Goal: Transaction & Acquisition: Purchase product/service

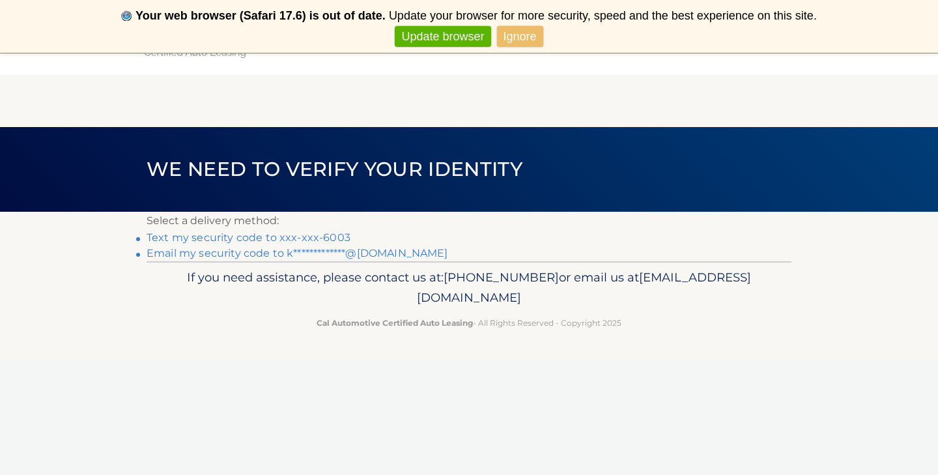
click at [328, 237] on link "Text my security code to xxx-xxx-6003" at bounding box center [249, 237] width 204 height 12
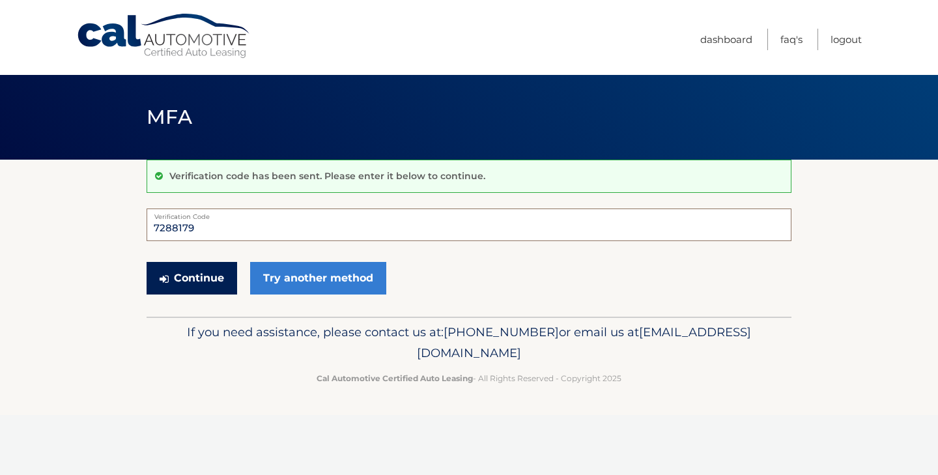
type input "7288179"
click at [220, 283] on button "Continue" at bounding box center [192, 278] width 91 height 33
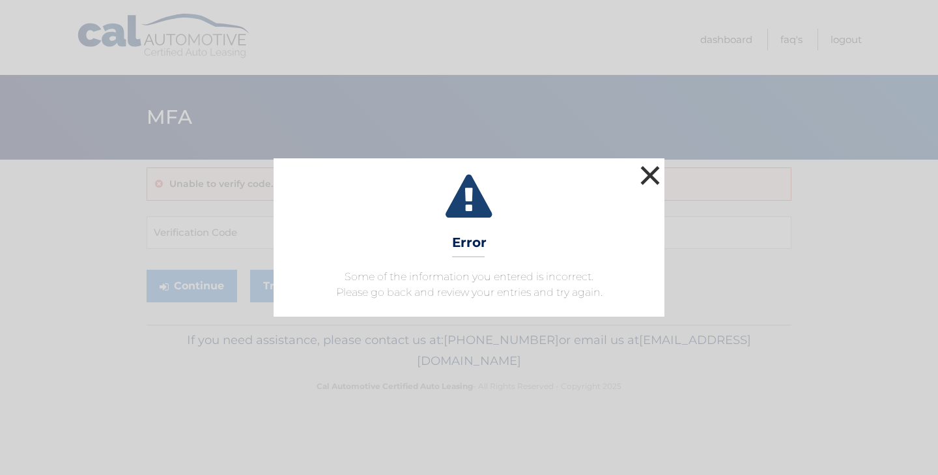
click at [654, 173] on button "×" at bounding box center [650, 175] width 26 height 26
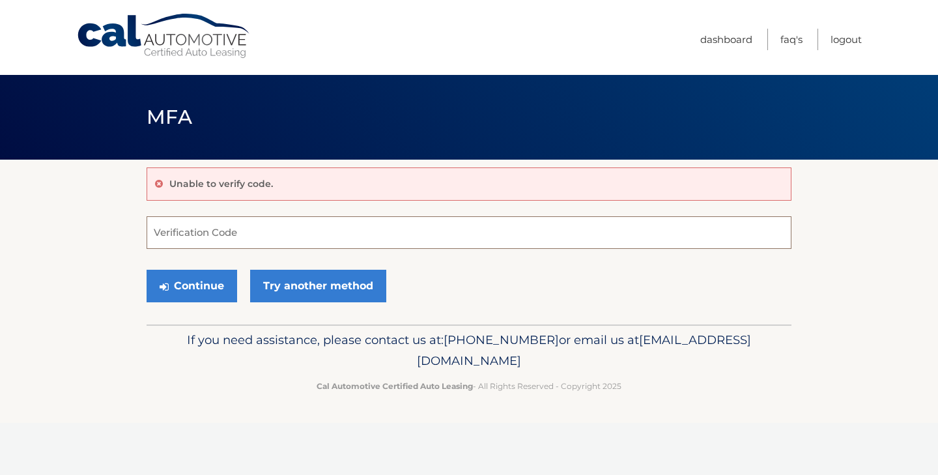
click at [281, 236] on input "Verification Code" at bounding box center [469, 232] width 645 height 33
type input "728179"
click at [217, 293] on button "Continue" at bounding box center [192, 286] width 91 height 33
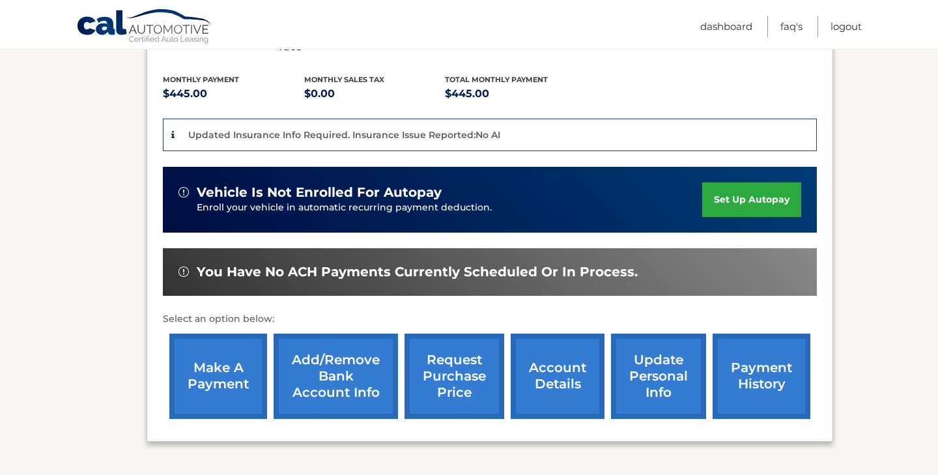
scroll to position [280, 0]
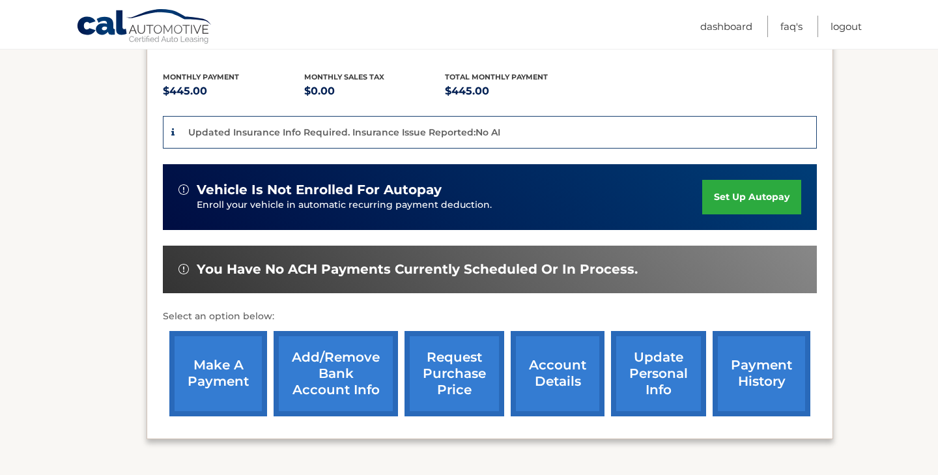
click at [213, 358] on link "make a payment" at bounding box center [218, 373] width 98 height 85
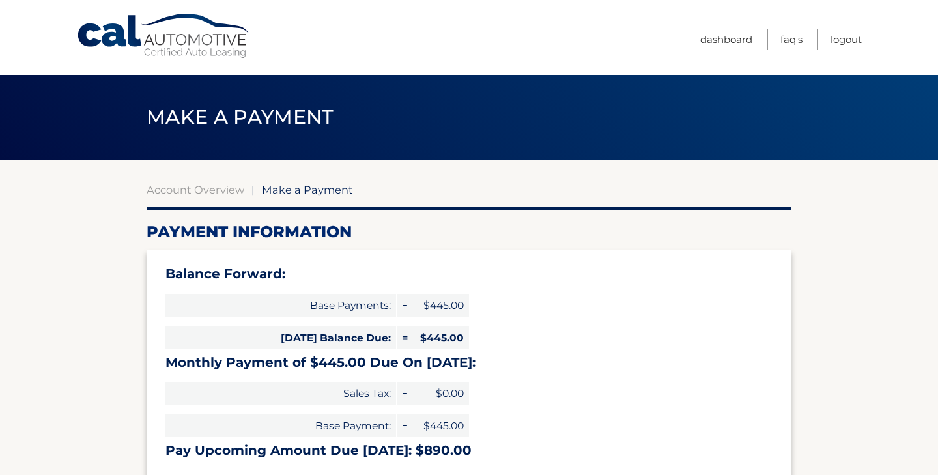
select select "MjVmNWYwMWYtNzNiNC00MTA5LTllNzctZTVjZTYzYjU3MjJk"
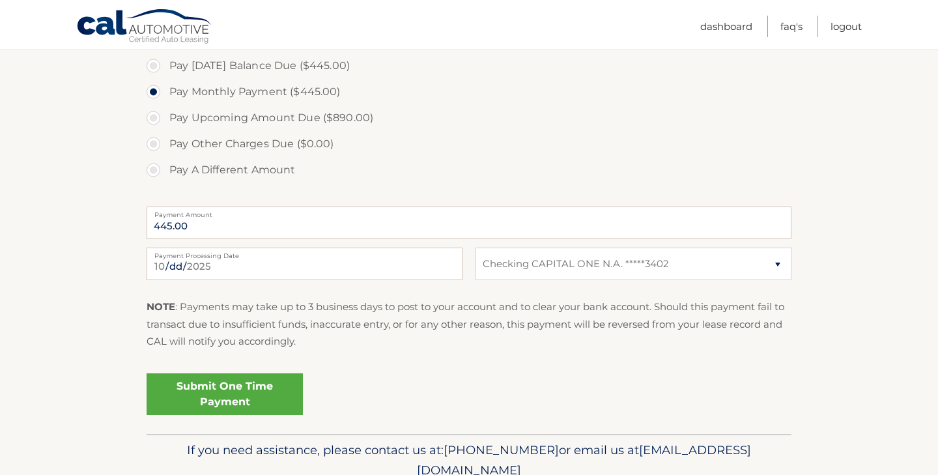
scroll to position [453, 0]
click at [225, 389] on link "Submit One Time Payment" at bounding box center [225, 395] width 156 height 42
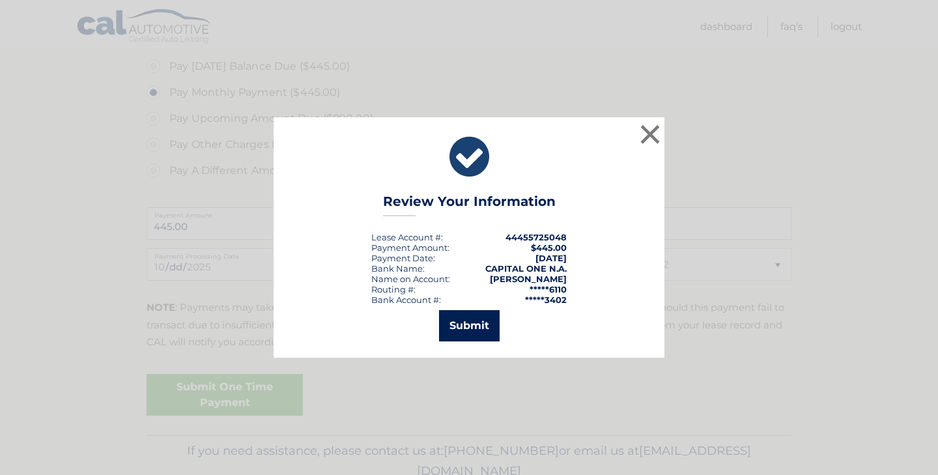
click at [481, 317] on button "Submit" at bounding box center [469, 325] width 61 height 31
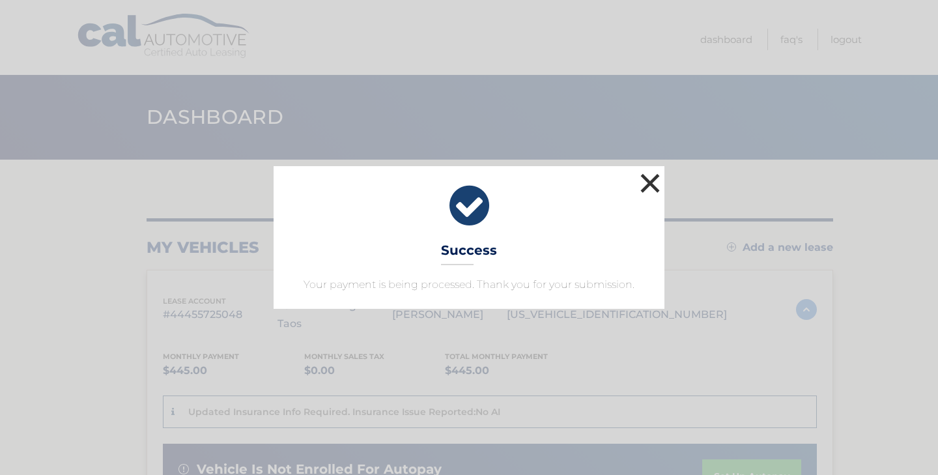
click at [646, 182] on button "×" at bounding box center [650, 183] width 26 height 26
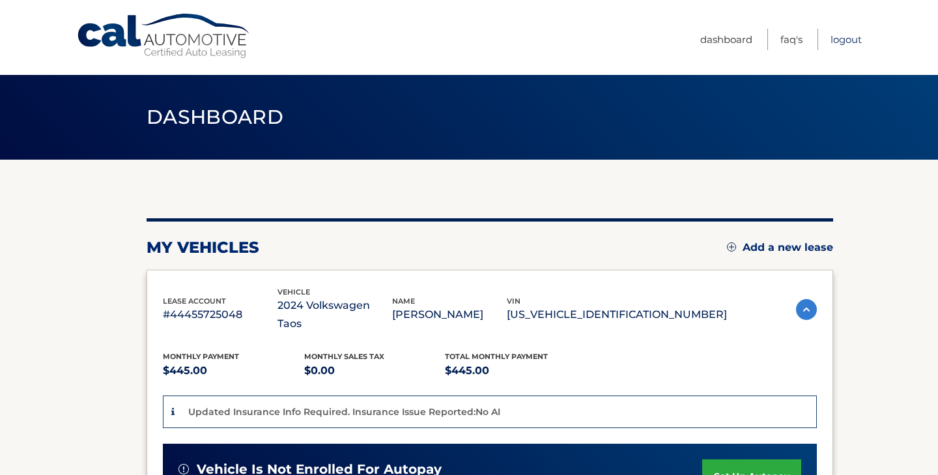
click at [851, 39] on link "Logout" at bounding box center [846, 40] width 31 height 22
